Goal: Transaction & Acquisition: Download file/media

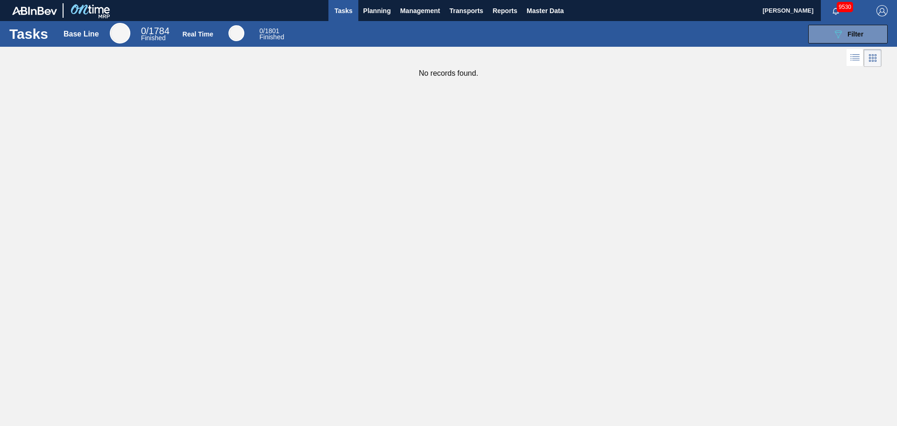
click at [352, 12] on span "Tasks" at bounding box center [343, 10] width 21 height 11
click at [369, 8] on span "Planning" at bounding box center [377, 10] width 28 height 11
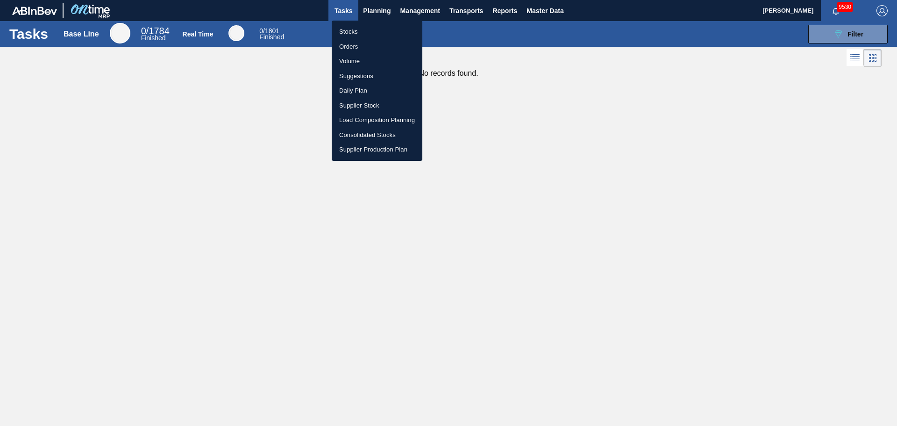
click at [334, 34] on li "Stocks" at bounding box center [377, 31] width 91 height 15
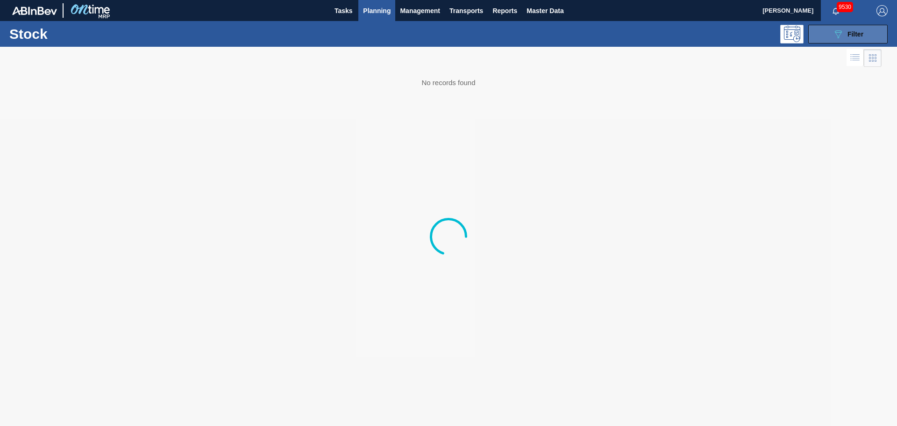
click at [829, 27] on button "089F7B8B-B2A5-4AFE-B5C0-19BA573D28AC Filter" at bounding box center [847, 34] width 79 height 19
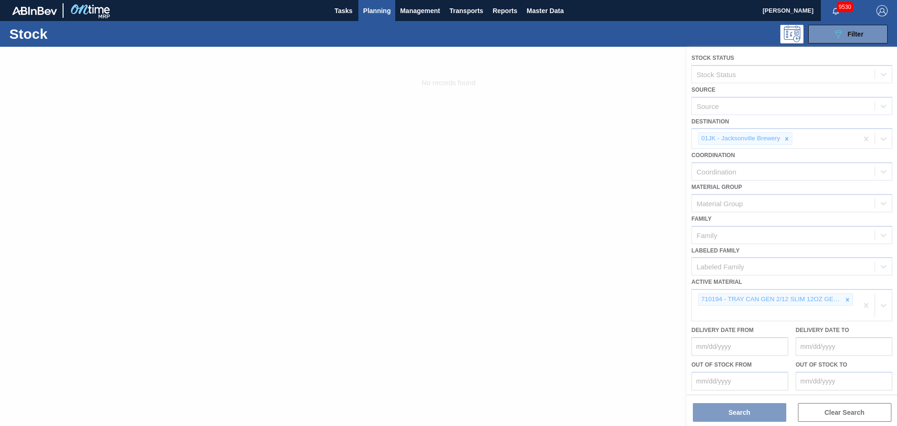
click at [792, 135] on div at bounding box center [448, 236] width 897 height 379
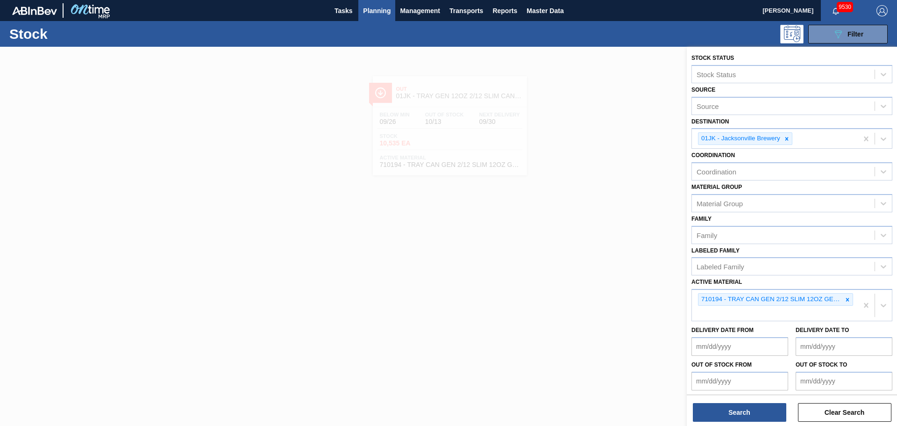
click at [788, 141] on icon at bounding box center [786, 138] width 7 height 7
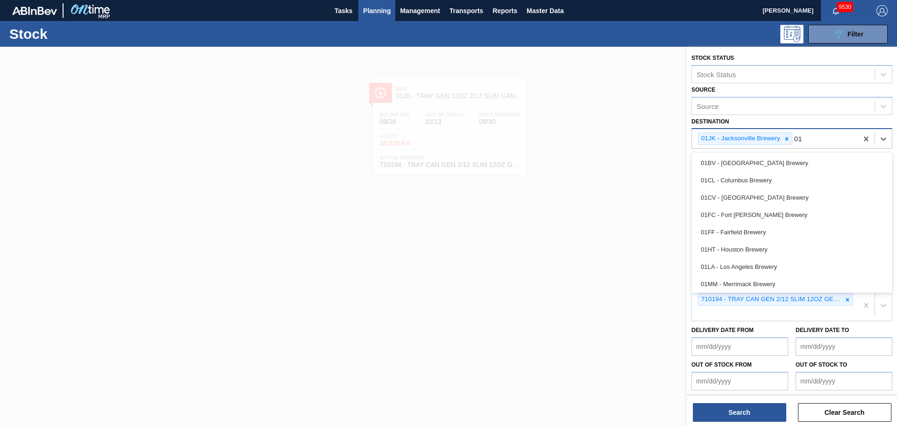
type input "01b"
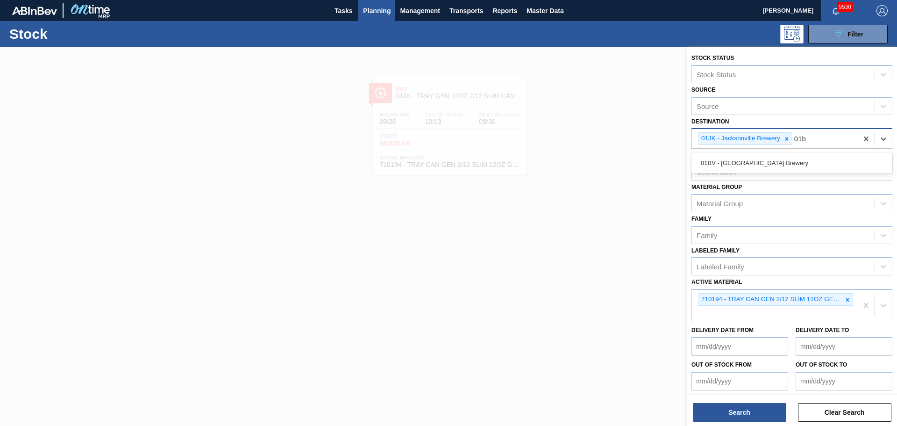
drag, startPoint x: 787, startPoint y: 138, endPoint x: 782, endPoint y: 142, distance: 6.1
click at [786, 138] on icon at bounding box center [786, 138] width 3 height 3
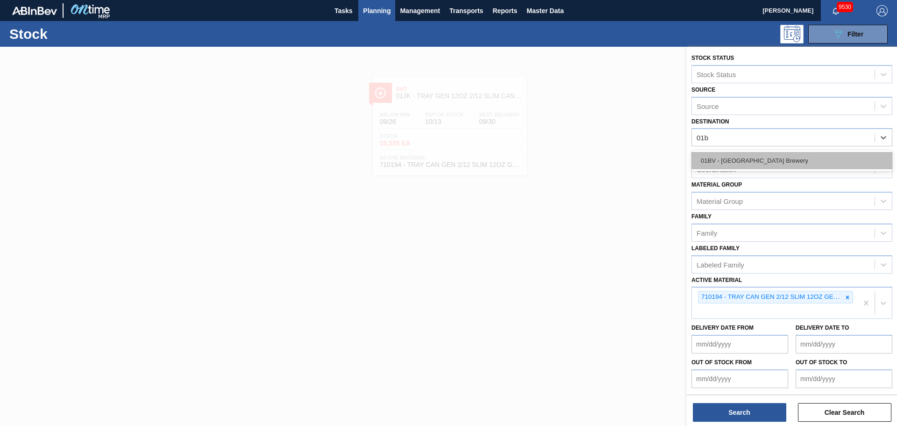
click at [763, 152] on div "01BV - [GEOGRAPHIC_DATA] Brewery" at bounding box center [791, 160] width 201 height 17
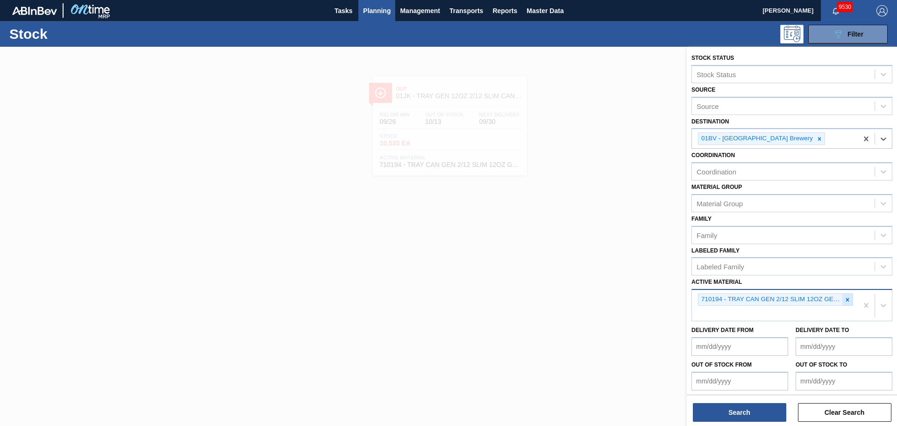
click at [842, 300] on div at bounding box center [847, 299] width 10 height 12
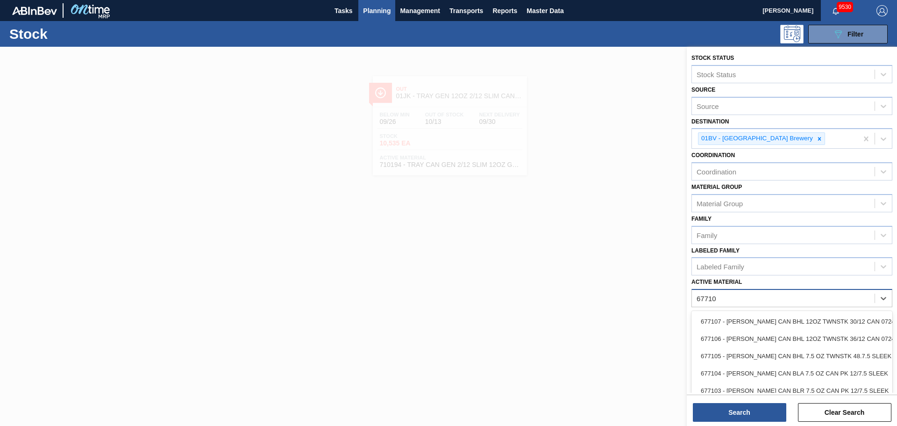
type Material "677107"
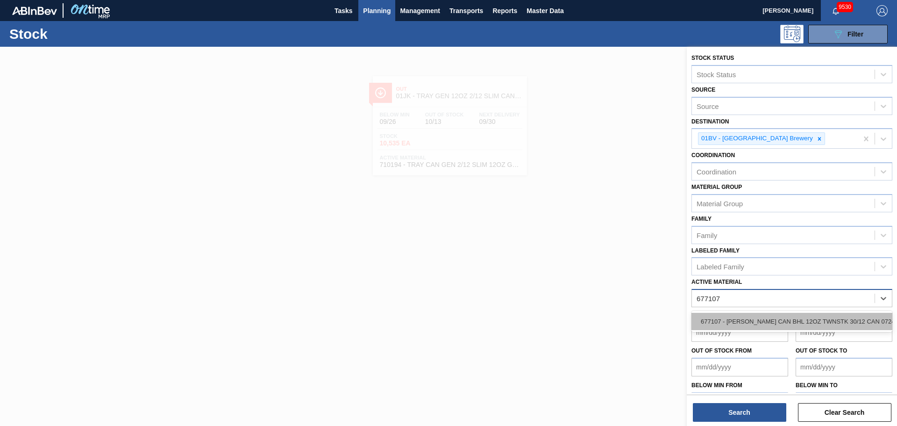
click at [811, 317] on div "677107 - [PERSON_NAME] CAN BHL 12OZ TWNSTK 30/12 CAN 0724" at bounding box center [791, 321] width 201 height 17
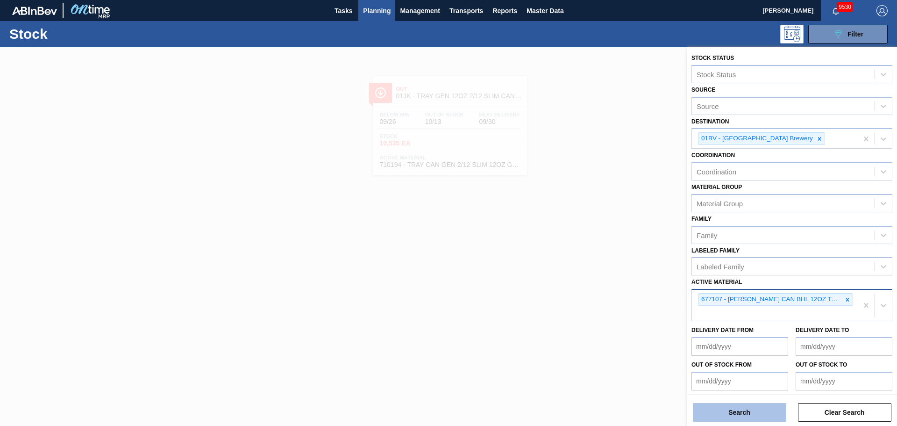
click at [762, 420] on button "Search" at bounding box center [739, 412] width 93 height 19
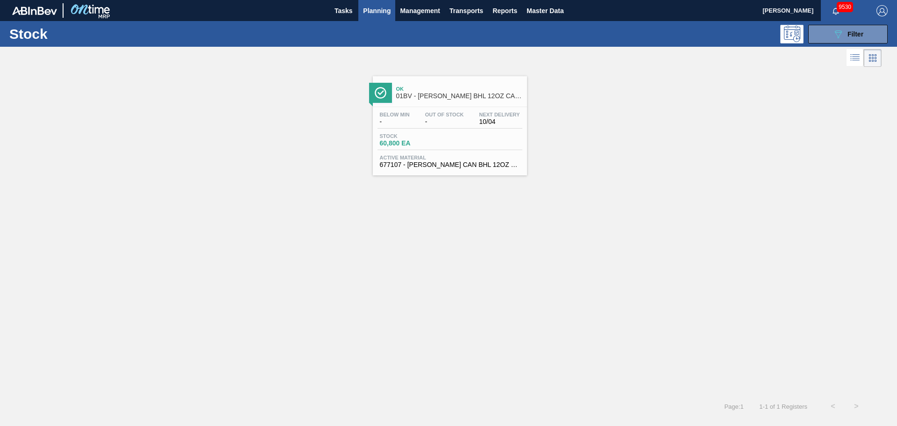
click at [395, 60] on div at bounding box center [441, 58] width 882 height 22
click at [406, 86] on span "Ok" at bounding box center [459, 89] width 126 height 6
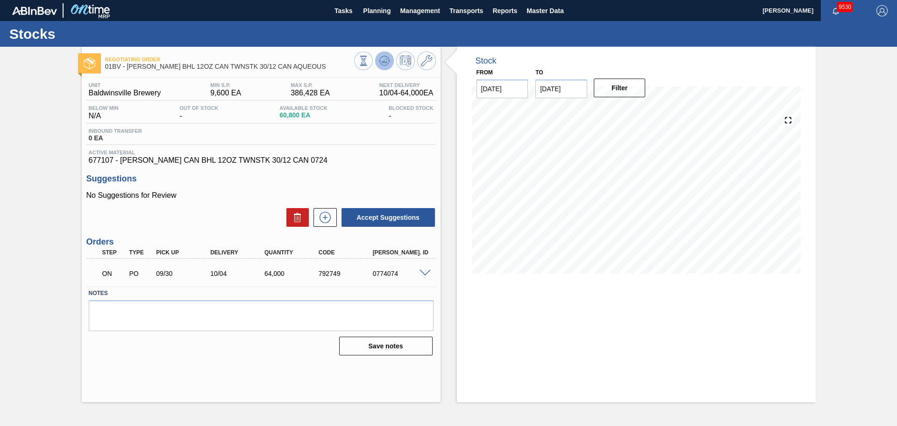
click at [386, 61] on icon at bounding box center [385, 61] width 1 height 4
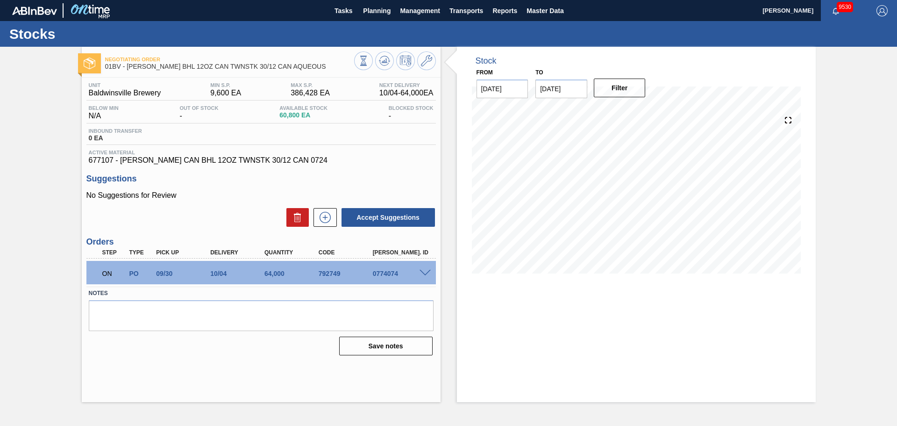
click at [427, 61] on icon at bounding box center [426, 60] width 11 height 11
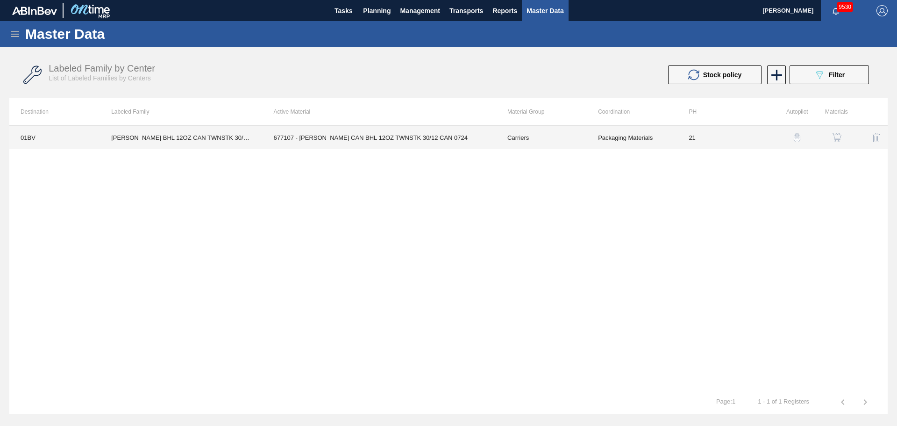
click at [320, 137] on td "677107 - [PERSON_NAME] CAN BHL 12OZ TWNSTK 30/12 CAN 0724" at bounding box center [380, 137] width 234 height 23
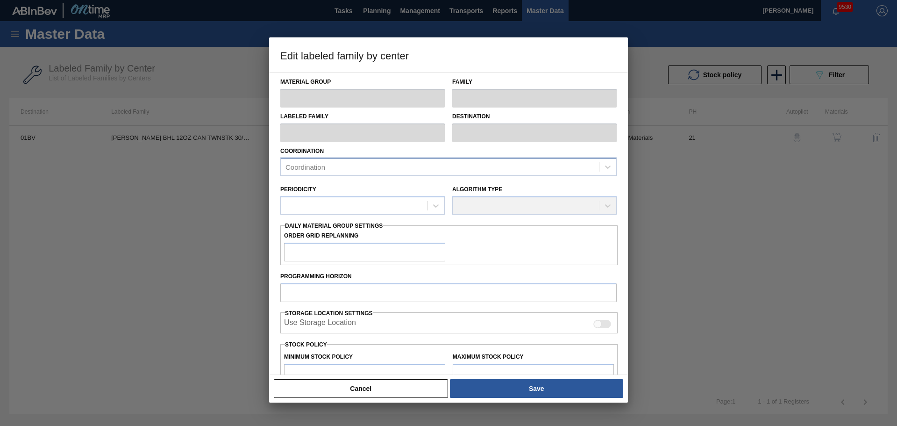
type input "Carriers"
type input "Can Carriers"
type input "[PERSON_NAME] BHL 12OZ CAN TWNSTK 30/12 CAN AQUEOUS"
type input "01BV - [GEOGRAPHIC_DATA] Brewery"
type input "21"
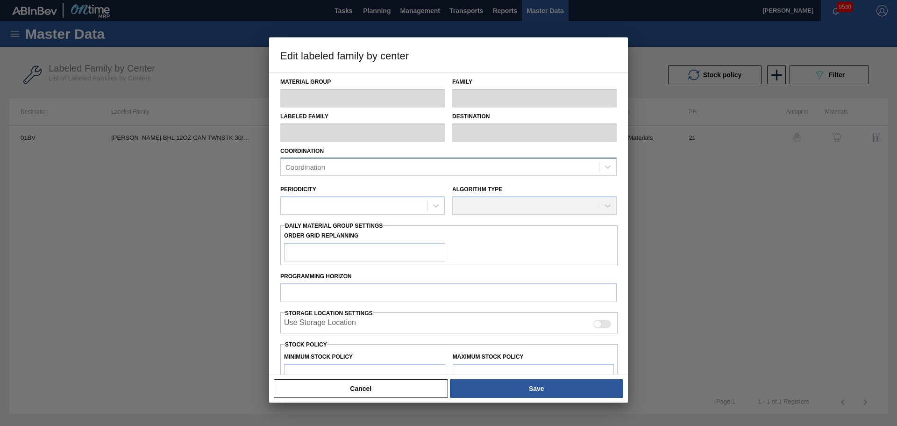
type input "9,600"
type input "386,428"
type input "0"
type input "9,600"
checkbox input "true"
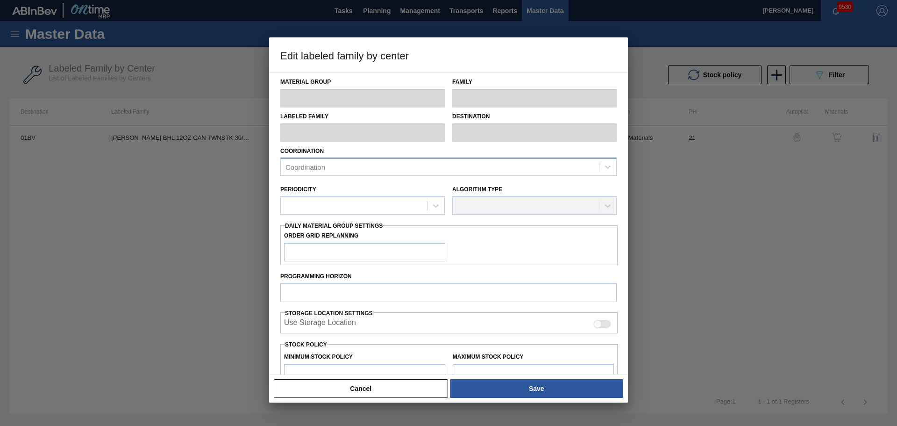
checkbox input "true"
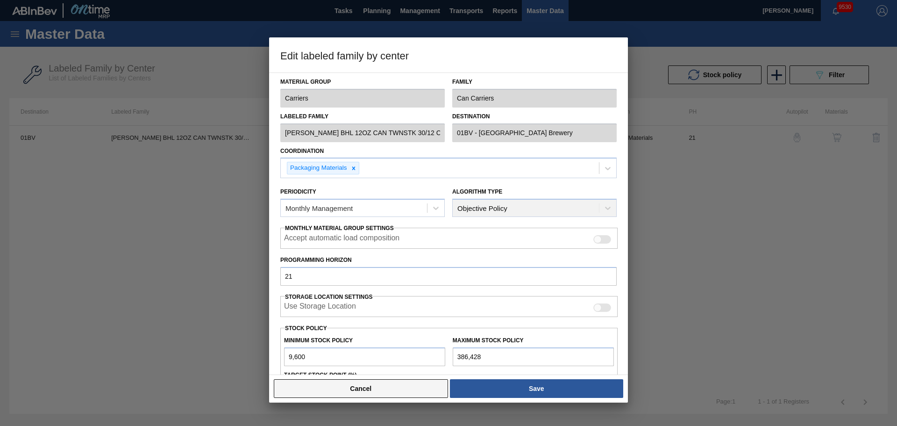
click at [355, 392] on button "Cancel" at bounding box center [361, 388] width 174 height 19
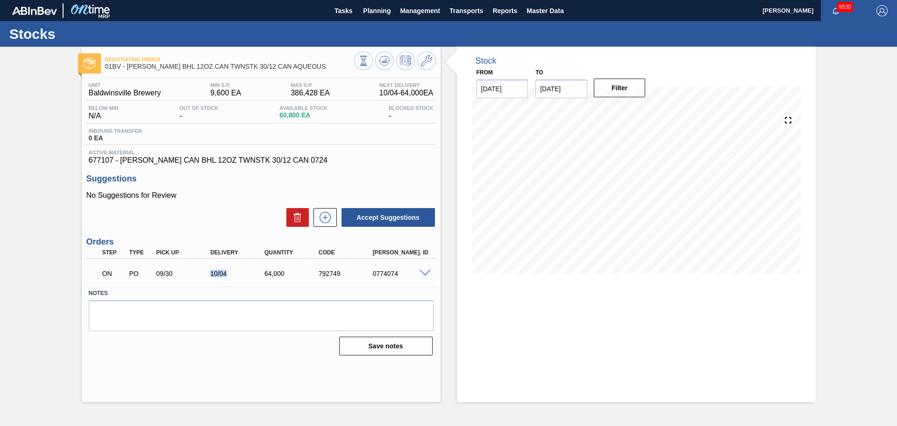
drag, startPoint x: 212, startPoint y: 273, endPoint x: 249, endPoint y: 270, distance: 37.0
click at [249, 270] on div "10/04" at bounding box center [238, 273] width 61 height 7
click at [442, 266] on div "Stock From [DATE] to [DATE] Filter" at bounding box center [628, 224] width 375 height 355
click at [424, 270] on span at bounding box center [425, 273] width 11 height 7
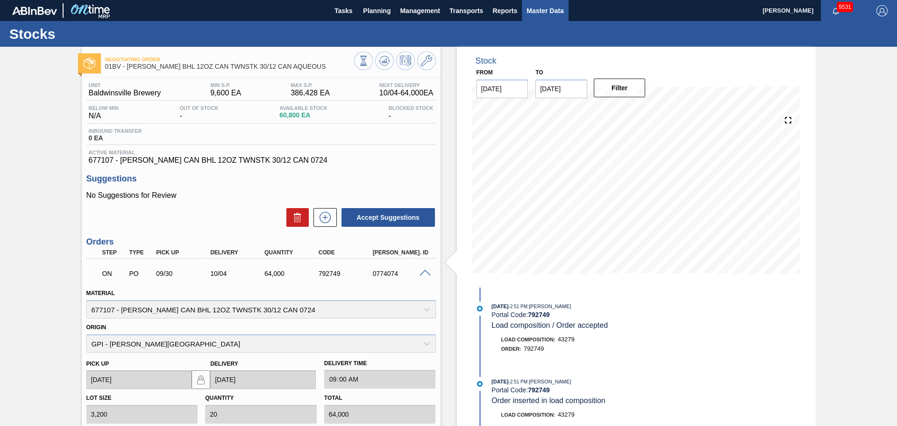
click at [532, 14] on span "Master Data" at bounding box center [544, 10] width 37 height 11
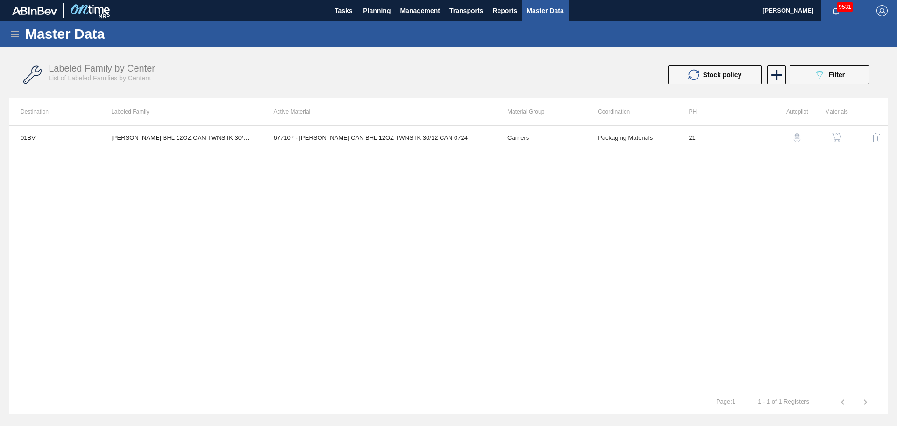
click at [20, 42] on div "Master Data" at bounding box center [448, 34] width 897 height 26
click at [19, 38] on icon at bounding box center [14, 33] width 11 height 11
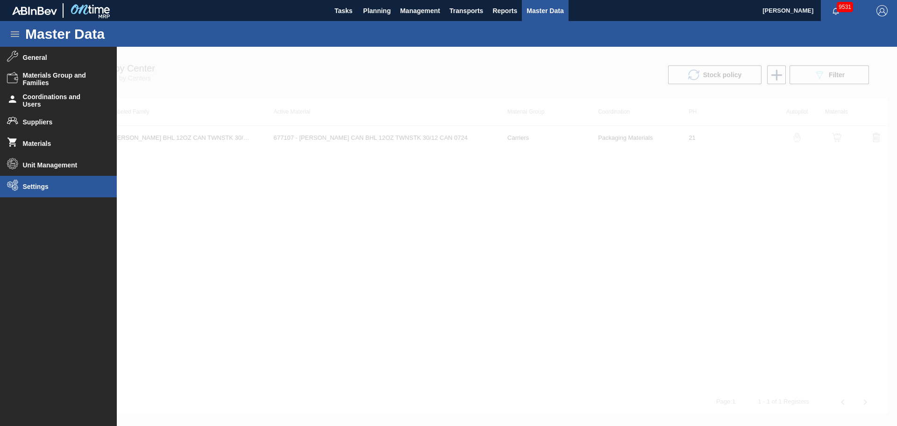
click at [25, 177] on li "Settings" at bounding box center [58, 186] width 117 height 21
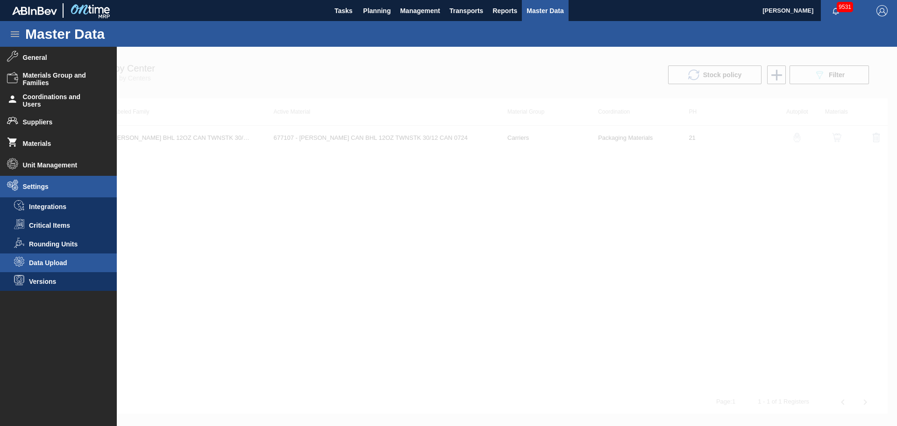
click at [64, 265] on span "Data Upload" at bounding box center [65, 262] width 72 height 7
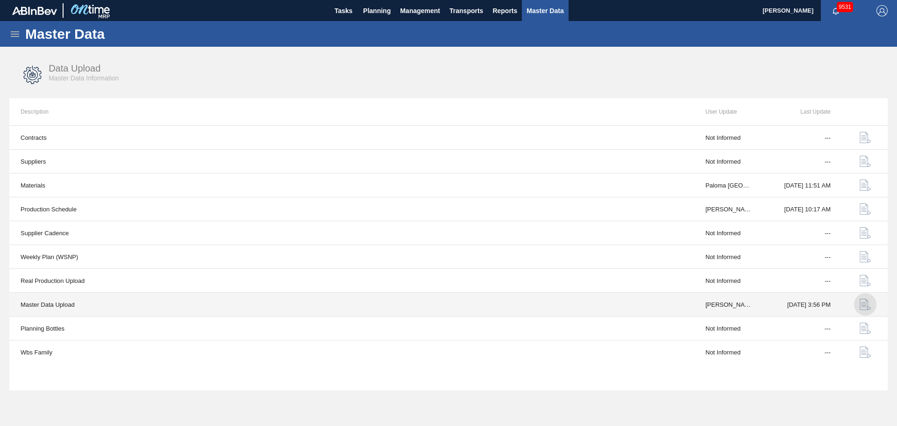
click at [868, 306] on img "button" at bounding box center [865, 304] width 11 height 11
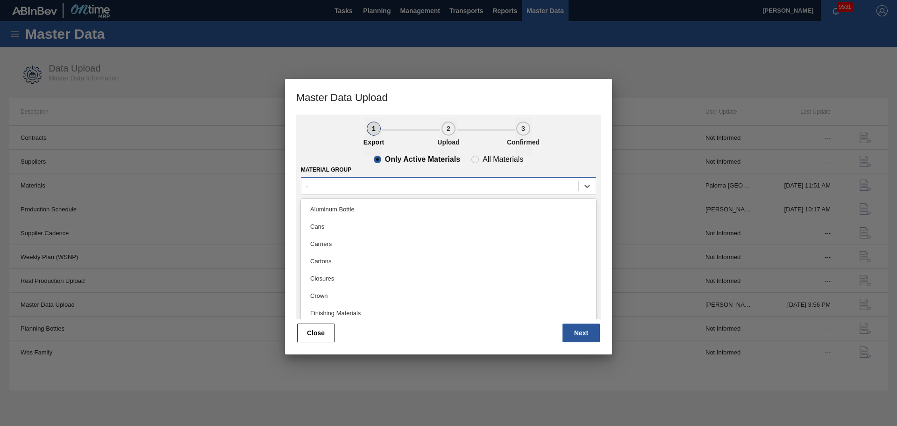
click at [452, 189] on div "-" at bounding box center [439, 186] width 277 height 14
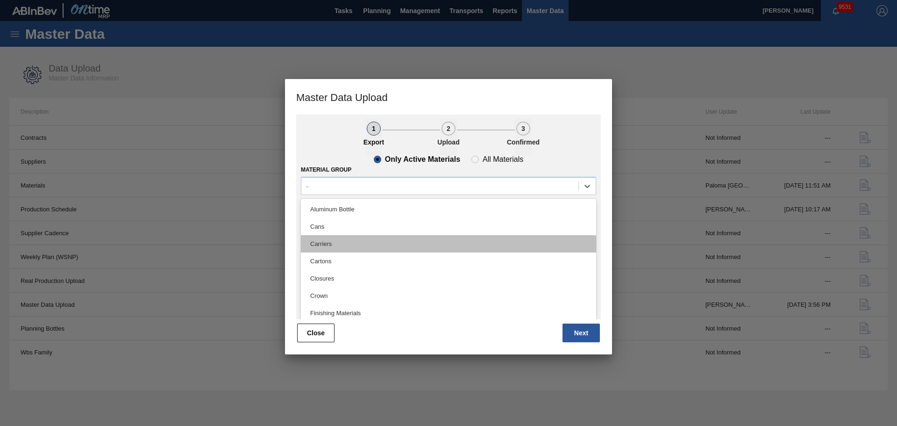
click at [424, 247] on div "Carriers" at bounding box center [448, 243] width 295 height 17
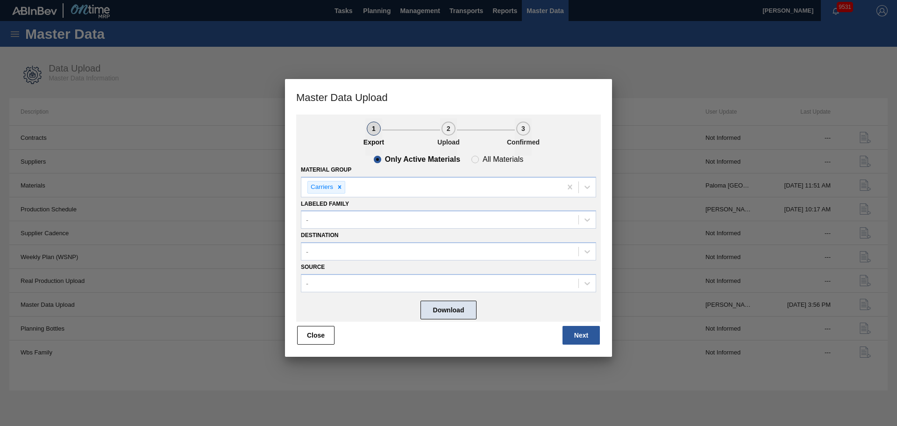
click at [470, 308] on button "Download" at bounding box center [448, 309] width 56 height 19
drag, startPoint x: 341, startPoint y: 186, endPoint x: 352, endPoint y: 186, distance: 10.3
click at [341, 186] on icon at bounding box center [339, 187] width 7 height 7
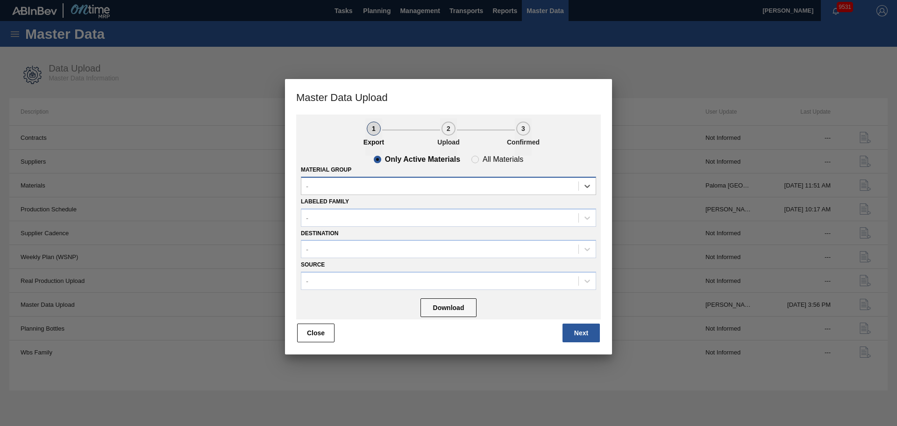
click at [370, 185] on div "-" at bounding box center [439, 186] width 277 height 14
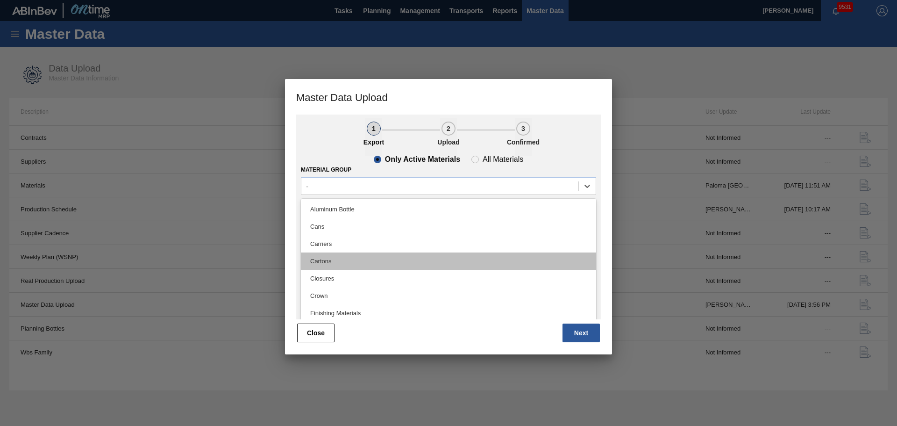
click at [343, 258] on div "Cartons" at bounding box center [448, 260] width 295 height 17
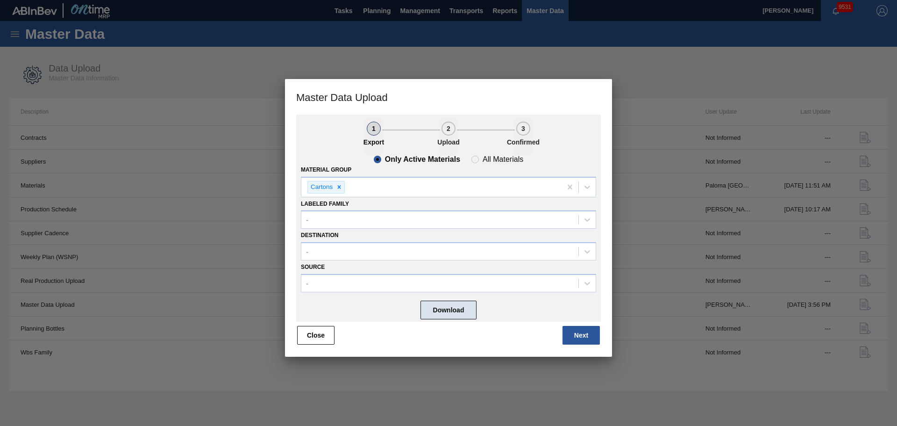
click at [449, 309] on button "Download" at bounding box center [448, 309] width 56 height 19
click at [340, 185] on icon at bounding box center [339, 187] width 7 height 7
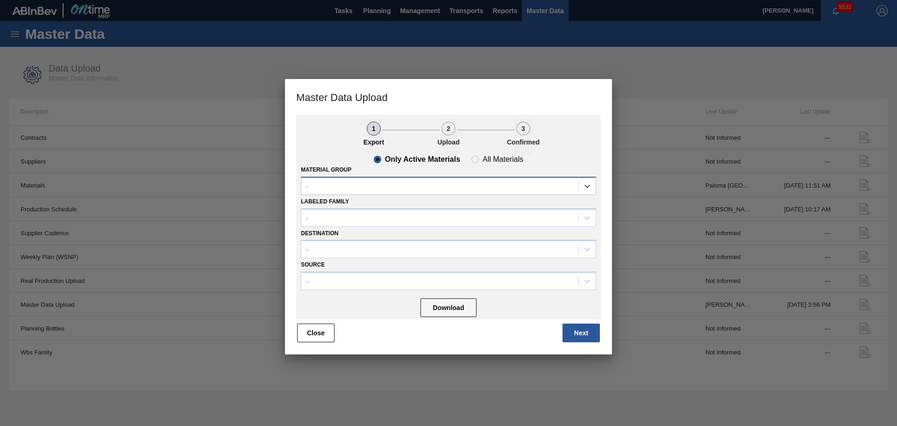
click at [346, 186] on div "-" at bounding box center [439, 186] width 277 height 14
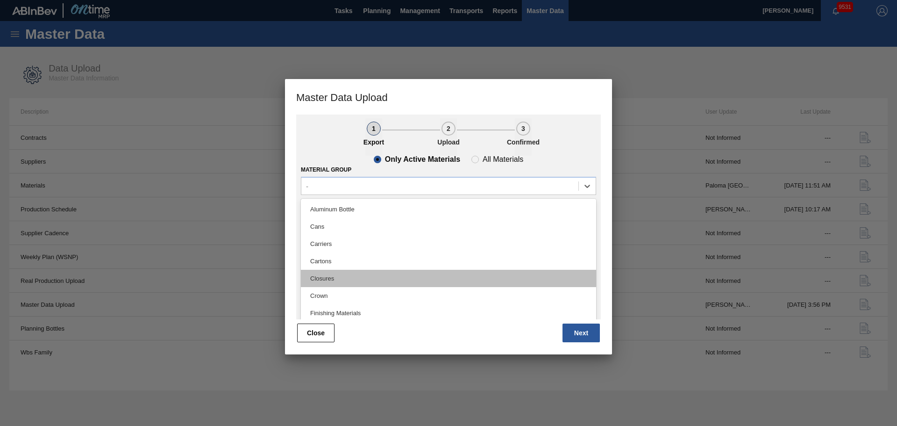
click at [336, 276] on div "Closures" at bounding box center [448, 278] width 295 height 17
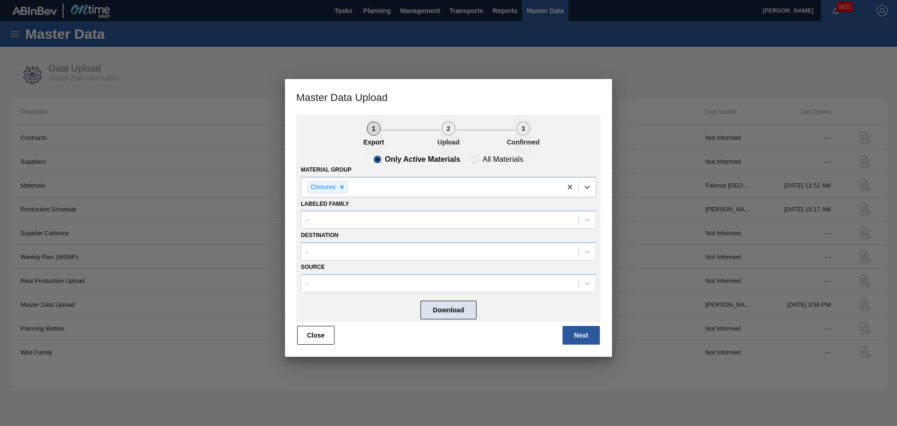
click at [429, 309] on button "Download" at bounding box center [448, 309] width 56 height 19
click at [339, 187] on icon at bounding box center [342, 187] width 7 height 7
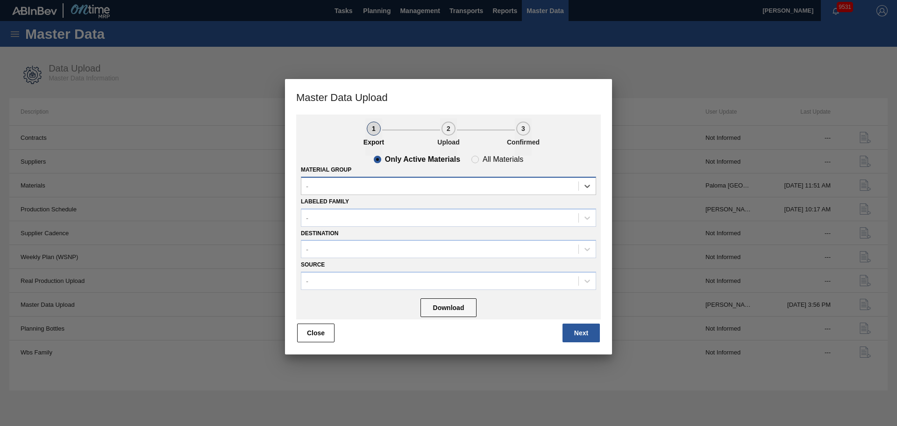
click at [350, 185] on div "-" at bounding box center [439, 186] width 277 height 14
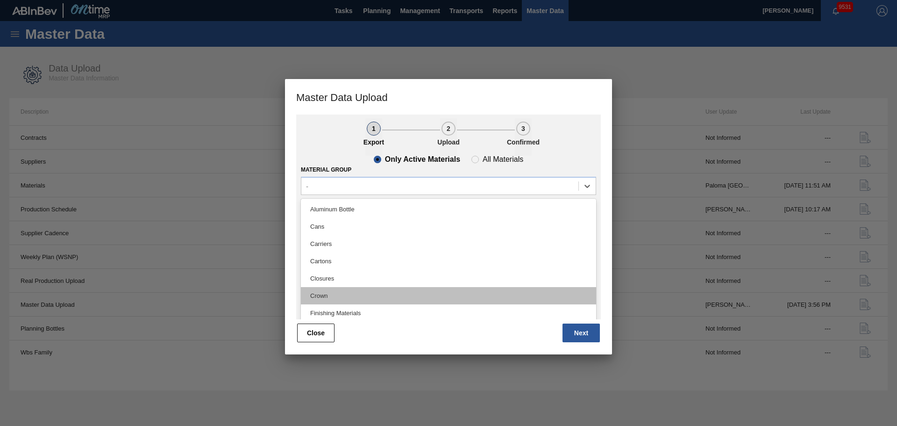
click at [334, 290] on div "Crown" at bounding box center [448, 295] width 295 height 17
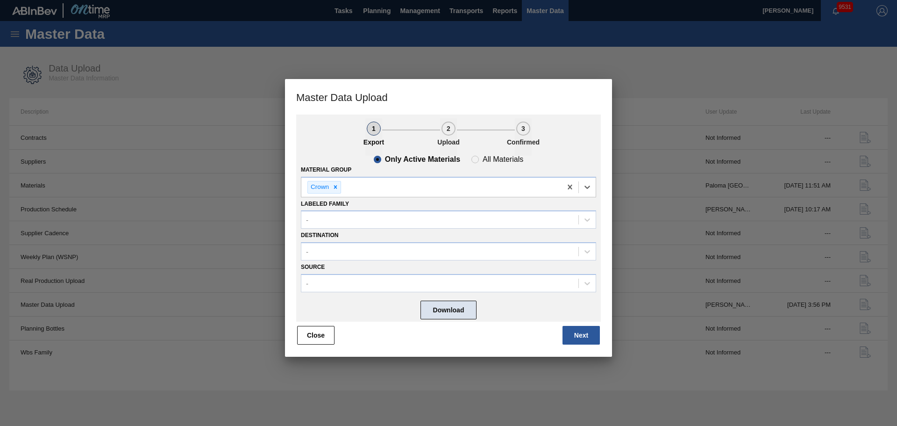
click at [442, 303] on button "Download" at bounding box center [448, 309] width 56 height 19
click at [340, 189] on div at bounding box center [335, 187] width 10 height 12
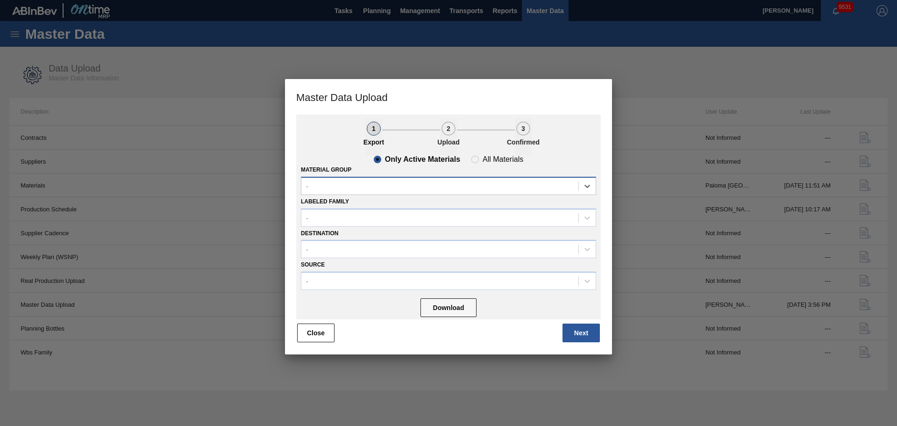
click at [377, 186] on div "-" at bounding box center [439, 186] width 277 height 14
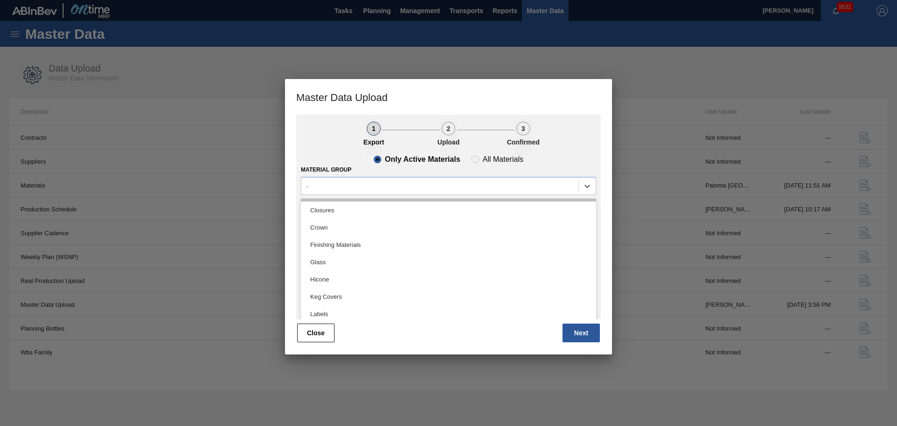
scroll to position [52, 0]
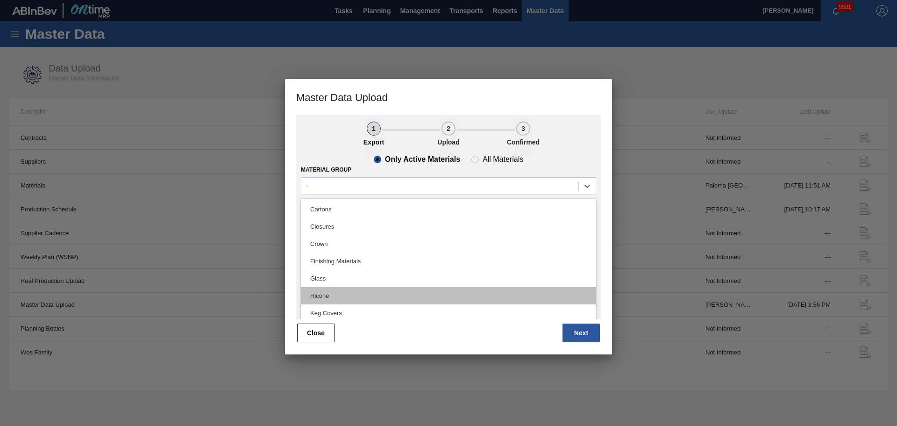
click at [347, 298] on div "Hicone" at bounding box center [448, 295] width 295 height 17
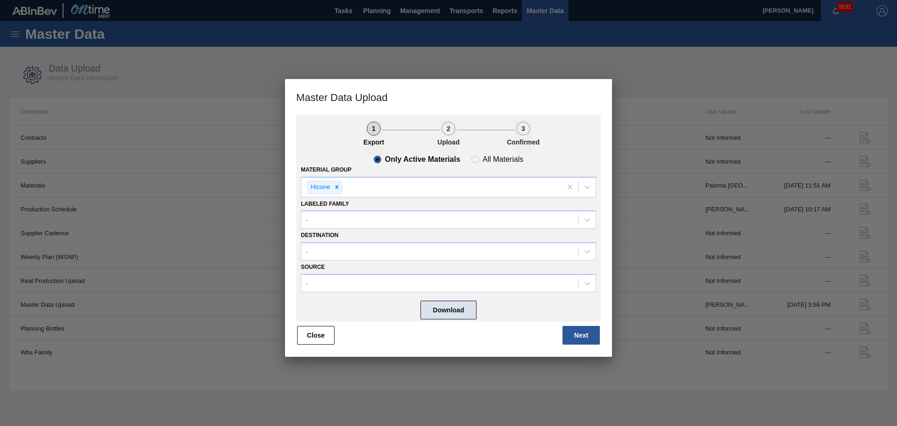
click at [425, 315] on button "Download" at bounding box center [448, 309] width 56 height 19
click at [337, 184] on icon at bounding box center [337, 187] width 7 height 7
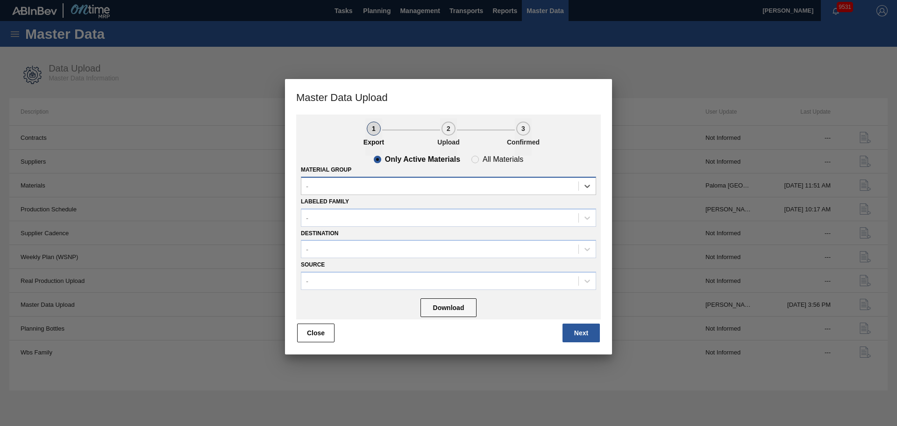
click at [342, 189] on div "-" at bounding box center [439, 186] width 277 height 14
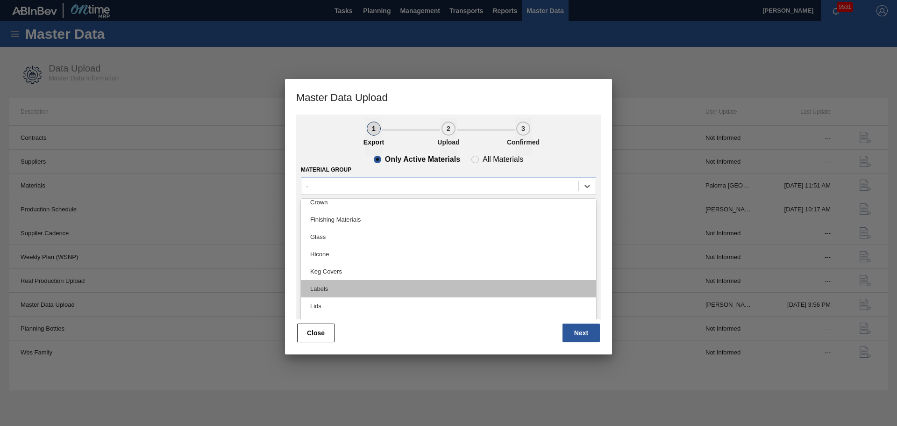
scroll to position [140, 0]
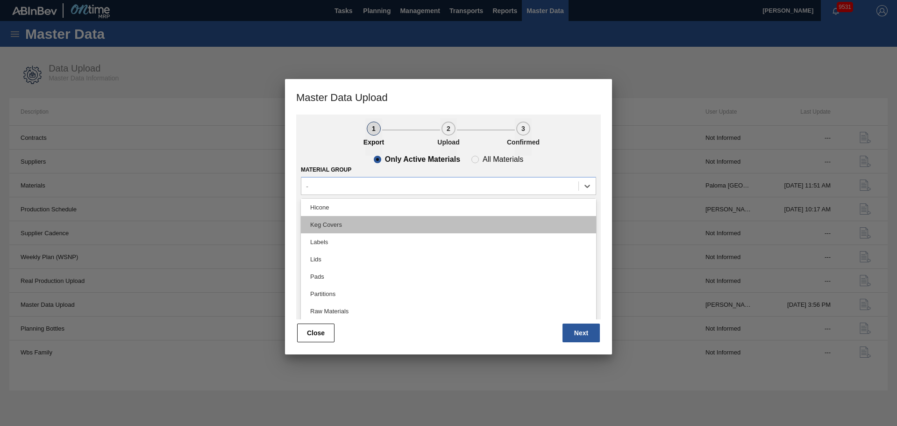
click at [343, 227] on div "Keg Covers" at bounding box center [448, 224] width 295 height 17
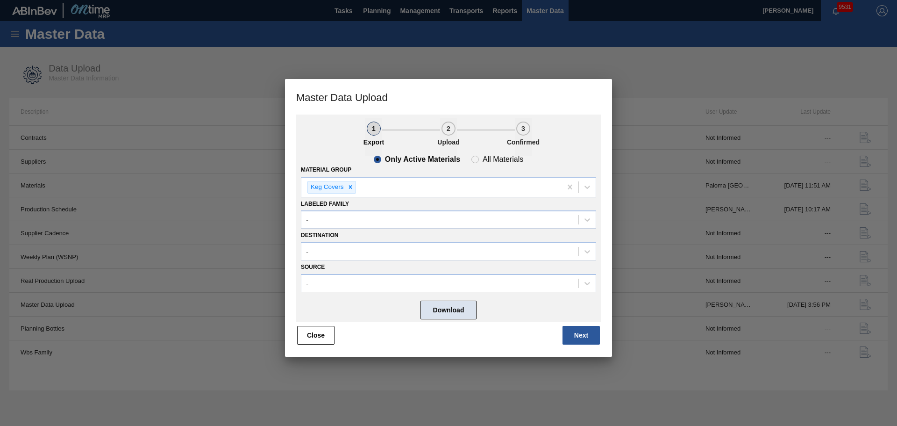
click at [473, 319] on button "Download" at bounding box center [448, 309] width 56 height 19
click at [351, 186] on icon at bounding box center [349, 186] width 3 height 3
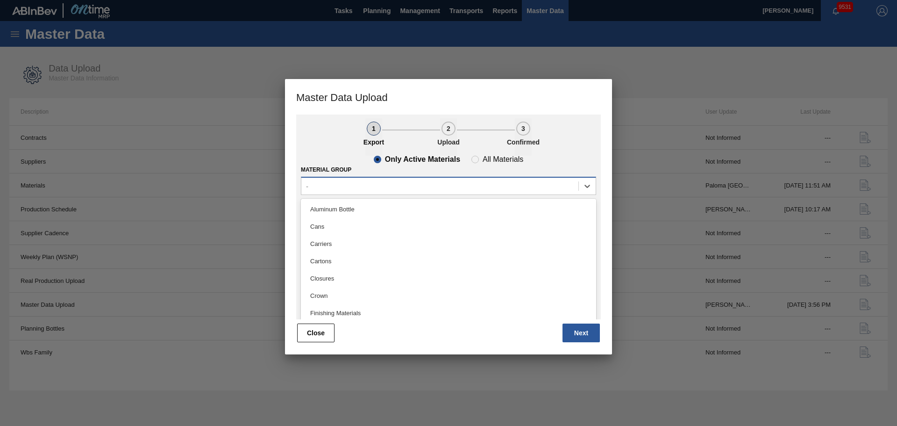
click at [384, 186] on div "-" at bounding box center [439, 186] width 277 height 14
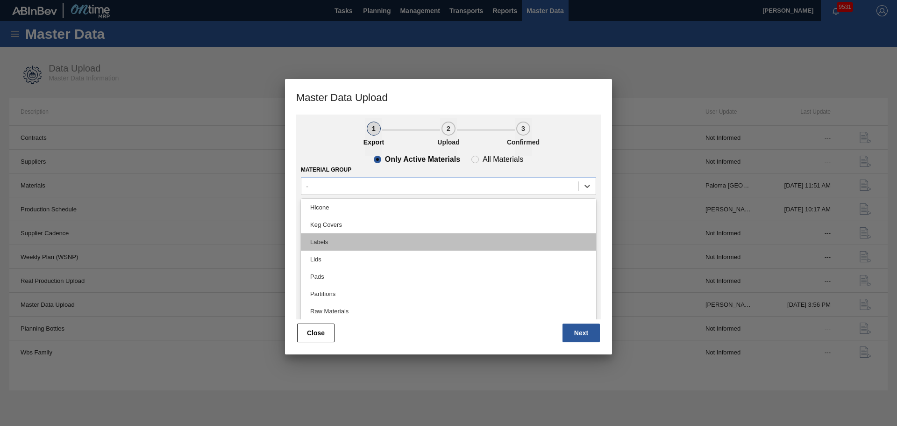
click at [327, 240] on div "Labels" at bounding box center [448, 241] width 295 height 17
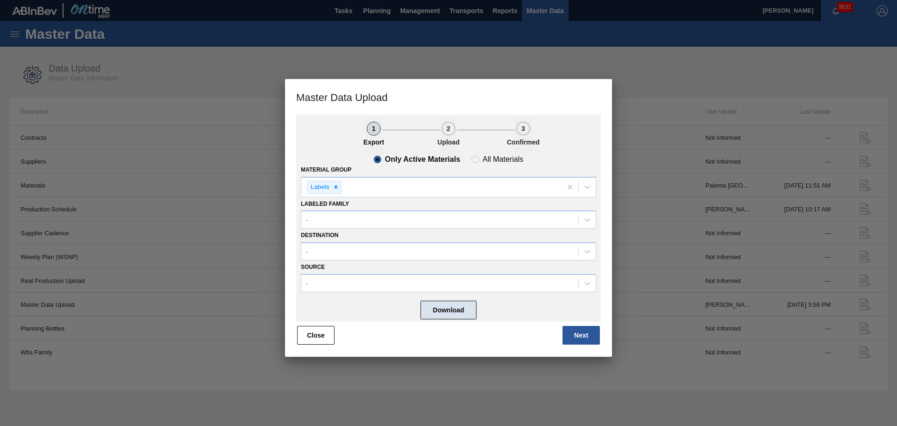
click at [444, 310] on button "Download" at bounding box center [448, 309] width 56 height 19
click at [340, 187] on div at bounding box center [336, 187] width 10 height 12
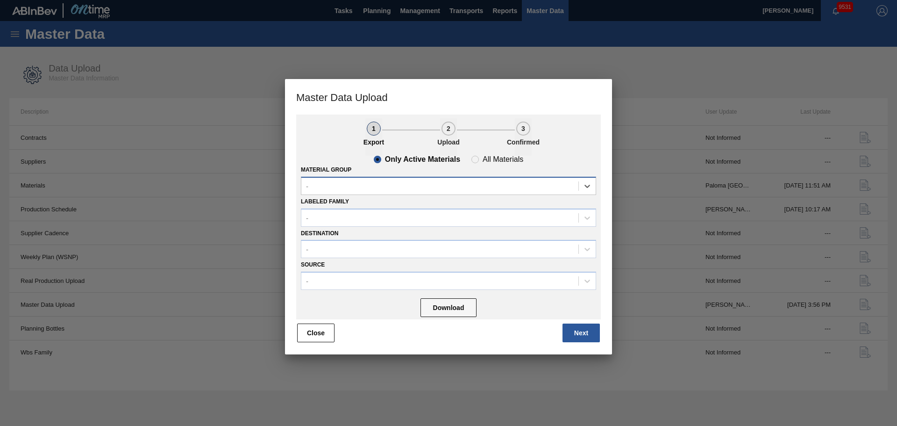
click at [356, 185] on div "-" at bounding box center [439, 186] width 277 height 14
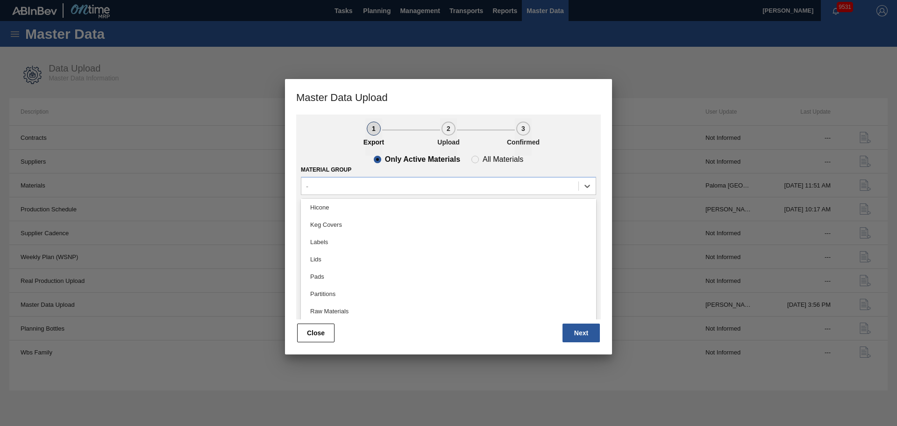
scroll to position [192, 0]
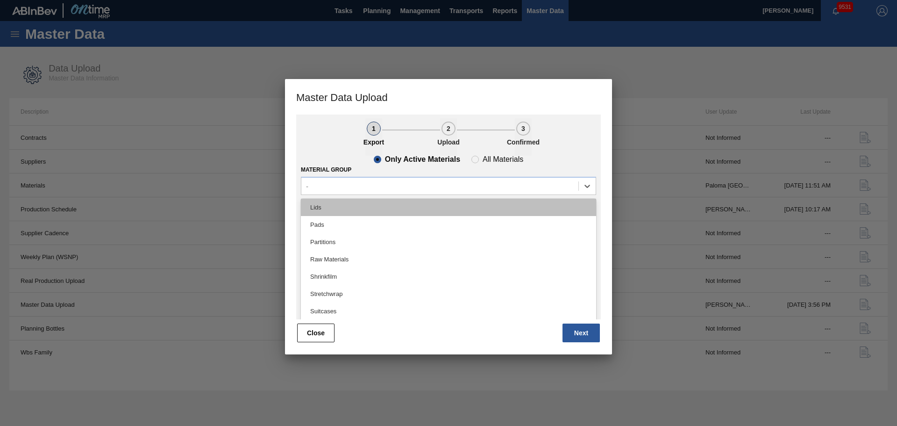
click at [324, 208] on div "Lids" at bounding box center [448, 207] width 295 height 17
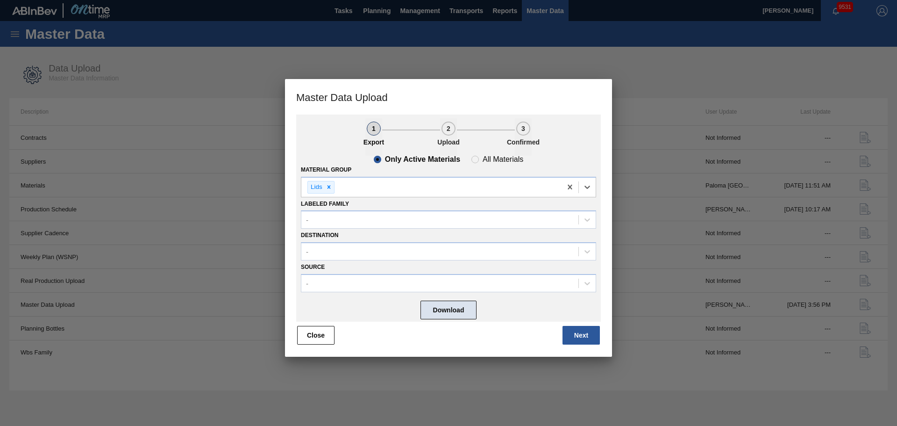
click at [448, 308] on button "Download" at bounding box center [448, 309] width 56 height 19
click at [329, 185] on icon at bounding box center [329, 187] width 7 height 7
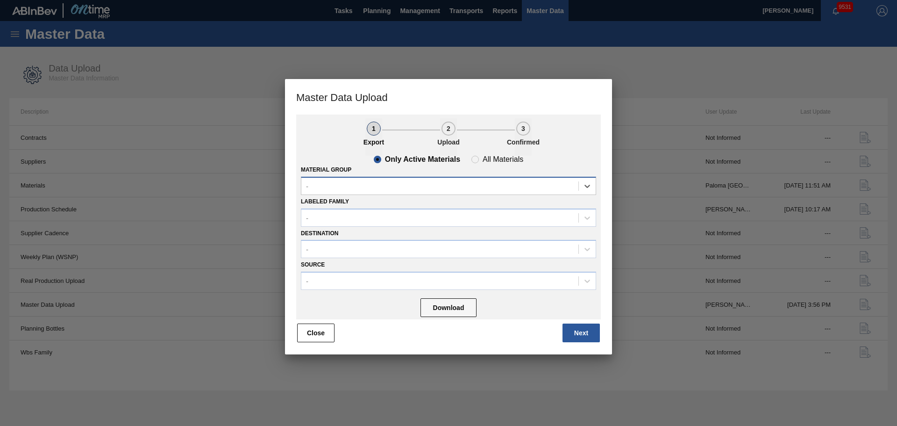
click at [352, 185] on div "-" at bounding box center [439, 186] width 277 height 14
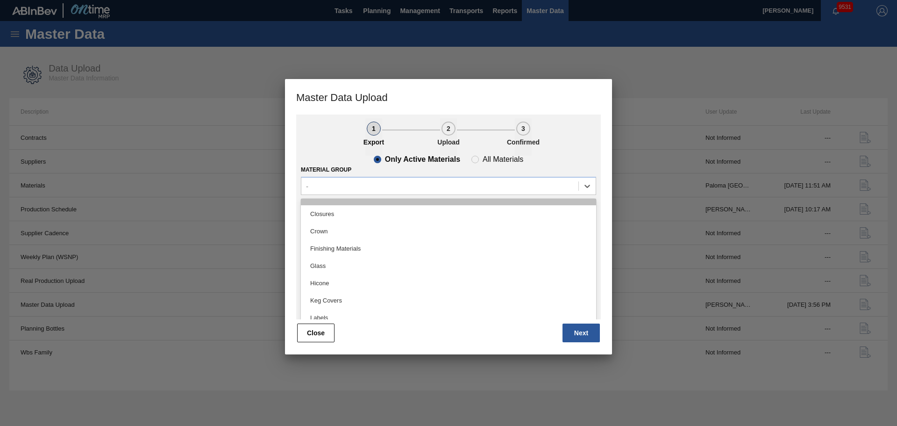
scroll to position [140, 0]
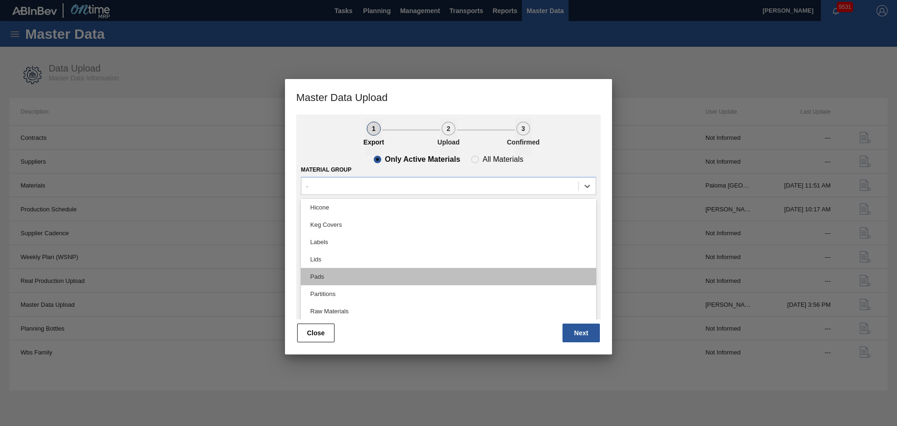
click at [362, 270] on div "Pads" at bounding box center [448, 276] width 295 height 17
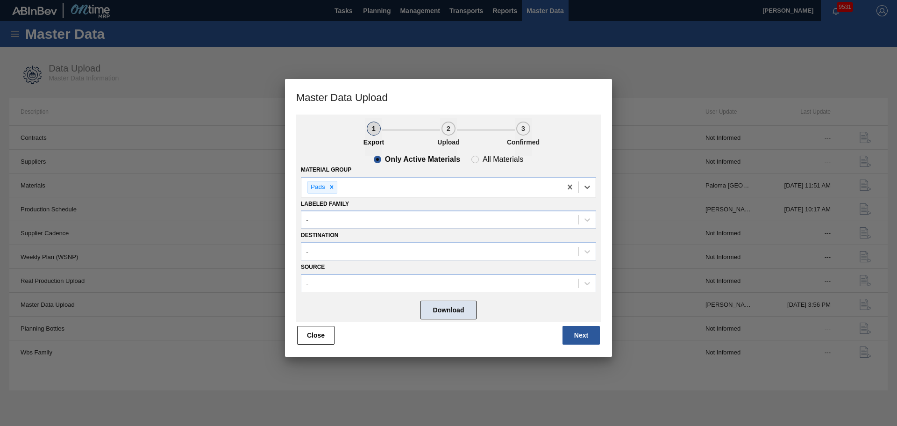
click at [438, 308] on button "Download" at bounding box center [448, 309] width 56 height 19
click at [336, 188] on div "Pads" at bounding box center [322, 187] width 30 height 13
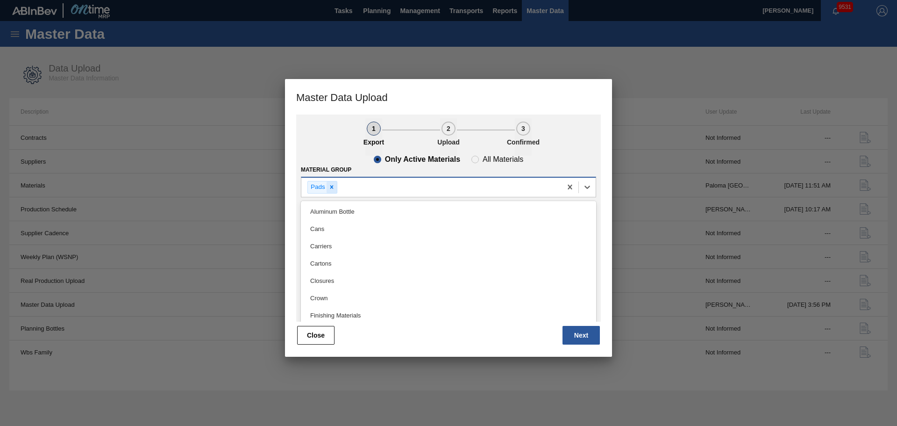
click at [332, 188] on icon at bounding box center [331, 186] width 3 height 3
click at [352, 182] on div "-" at bounding box center [439, 186] width 277 height 14
click at [354, 189] on div "-" at bounding box center [439, 186] width 277 height 14
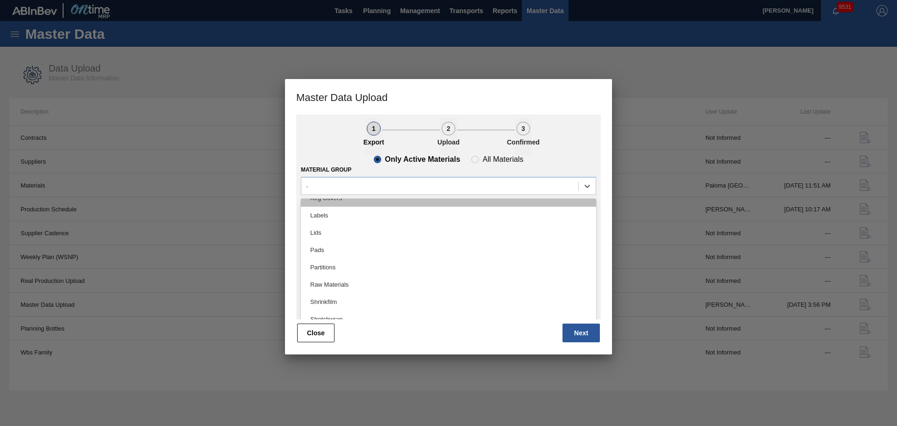
scroll to position [192, 0]
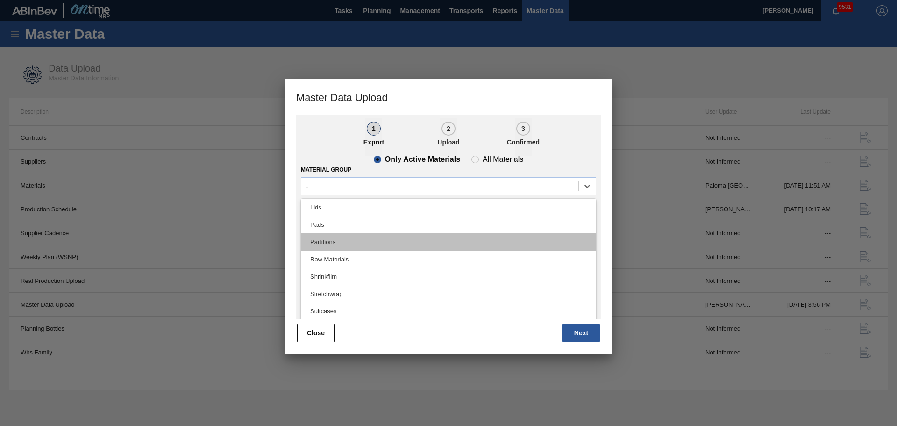
click at [348, 244] on div "Partitions" at bounding box center [448, 241] width 295 height 17
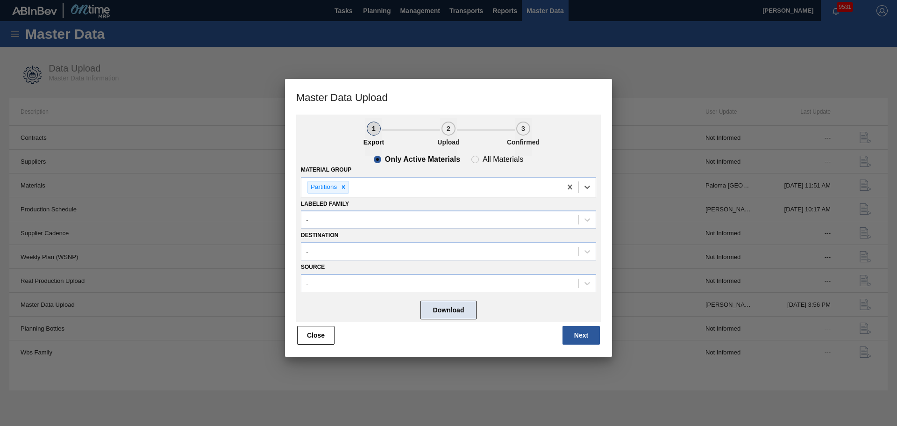
click at [438, 311] on button "Download" at bounding box center [448, 309] width 56 height 19
click at [342, 185] on icon at bounding box center [343, 186] width 3 height 3
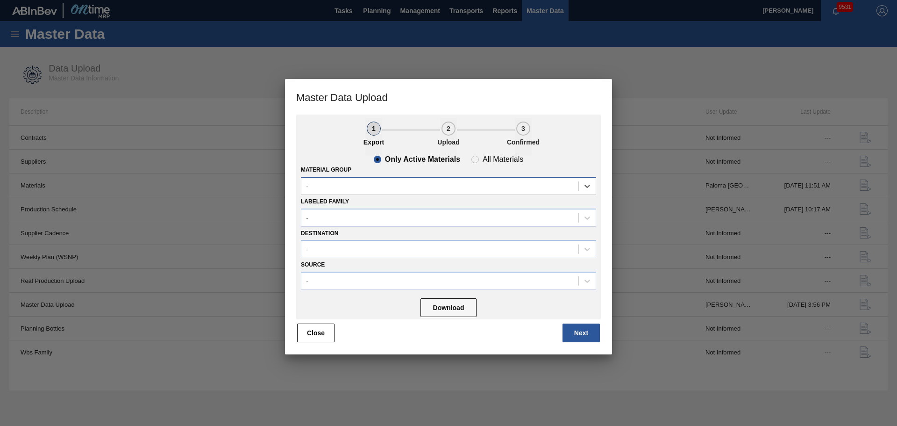
click at [354, 183] on div "-" at bounding box center [439, 186] width 277 height 14
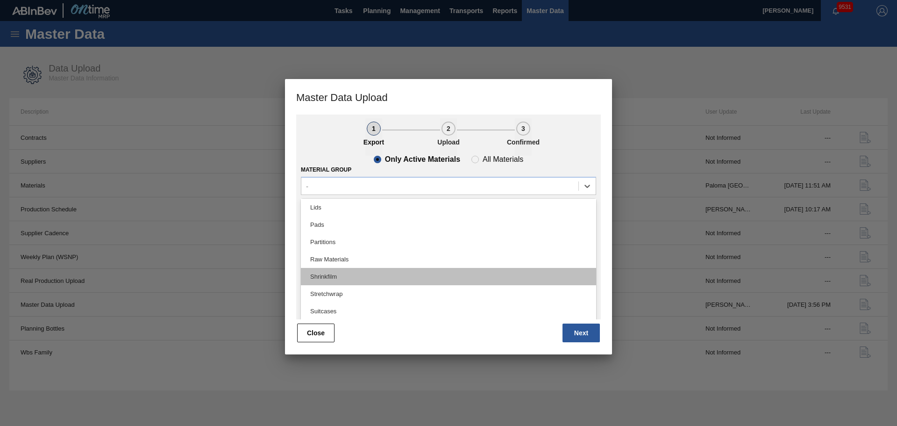
click at [346, 277] on div "Shrinkfilm" at bounding box center [448, 276] width 295 height 17
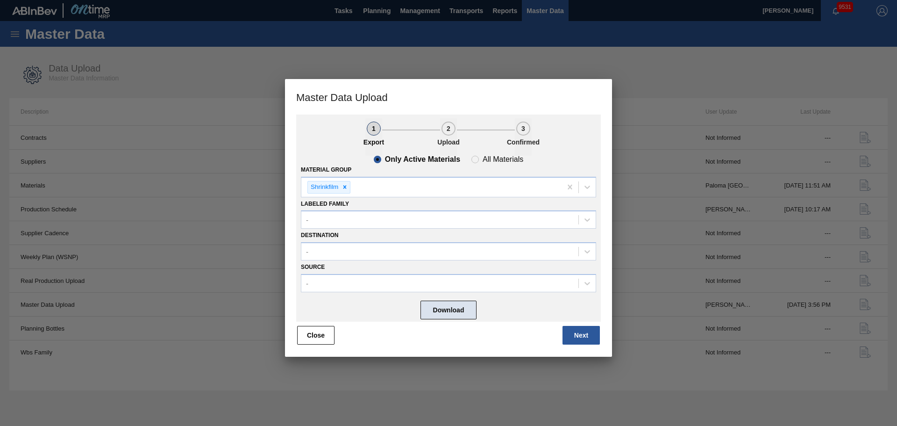
click at [433, 303] on button "Download" at bounding box center [448, 309] width 56 height 19
click at [342, 189] on icon at bounding box center [344, 187] width 7 height 7
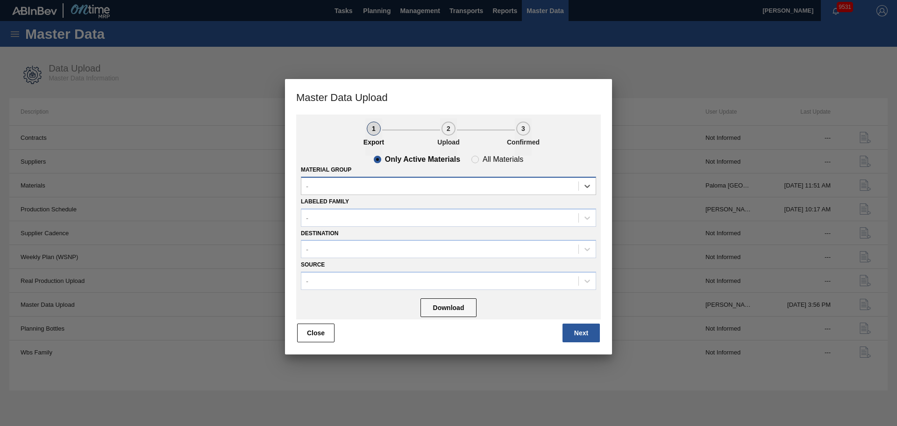
click at [349, 189] on div "-" at bounding box center [439, 186] width 277 height 14
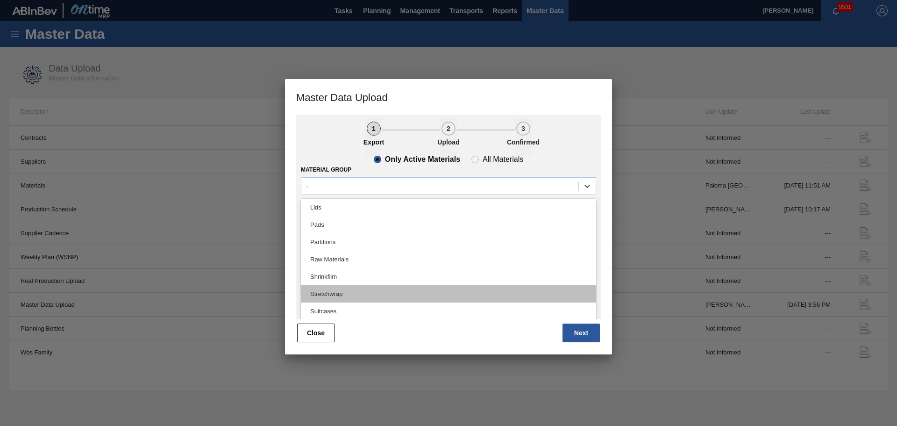
click at [336, 295] on div "Stretchwrap" at bounding box center [448, 293] width 295 height 17
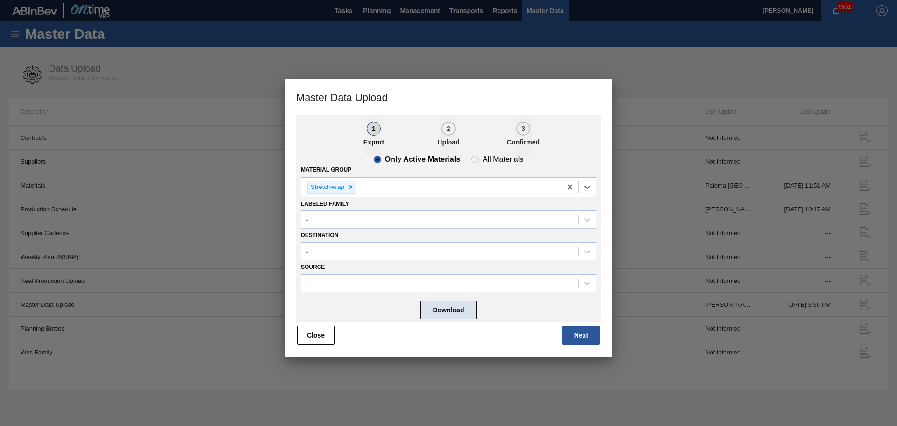
click at [460, 311] on button "Download" at bounding box center [448, 309] width 56 height 19
click at [351, 182] on div at bounding box center [351, 187] width 10 height 12
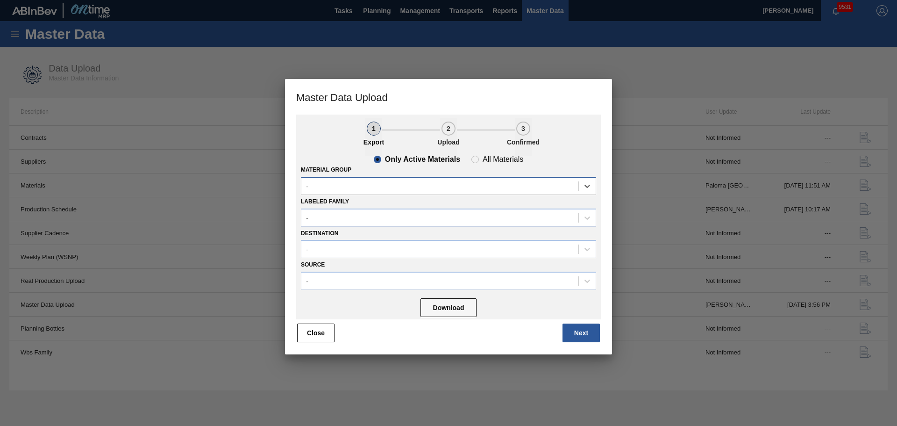
click at [353, 188] on div "-" at bounding box center [439, 186] width 277 height 14
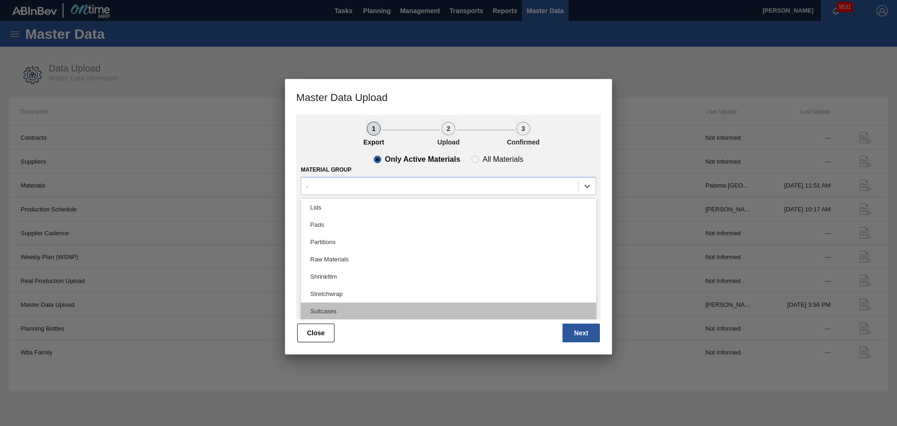
click at [344, 306] on div "Suitcases" at bounding box center [448, 310] width 295 height 17
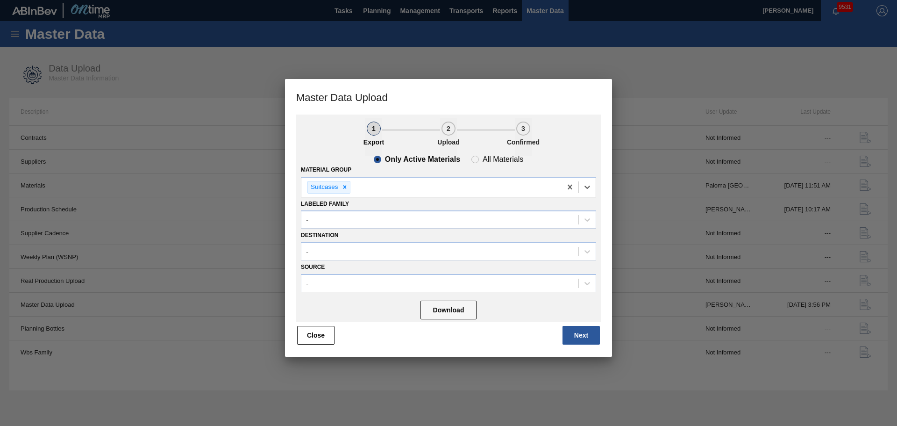
click at [420, 312] on div "Download" at bounding box center [448, 309] width 295 height 25
click at [433, 309] on button "Download" at bounding box center [448, 309] width 56 height 19
